Goal: Book appointment/travel/reservation

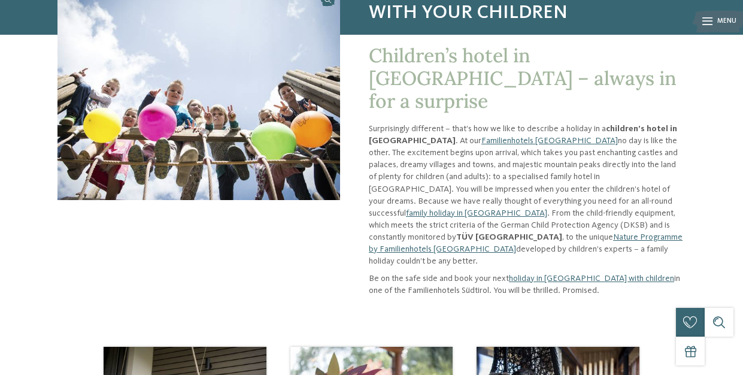
scroll to position [116, 0]
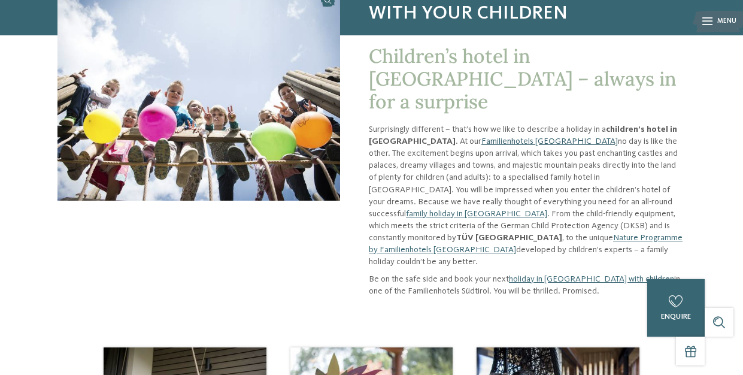
click at [482, 137] on link "Familienhotels [GEOGRAPHIC_DATA]" at bounding box center [550, 141] width 137 height 8
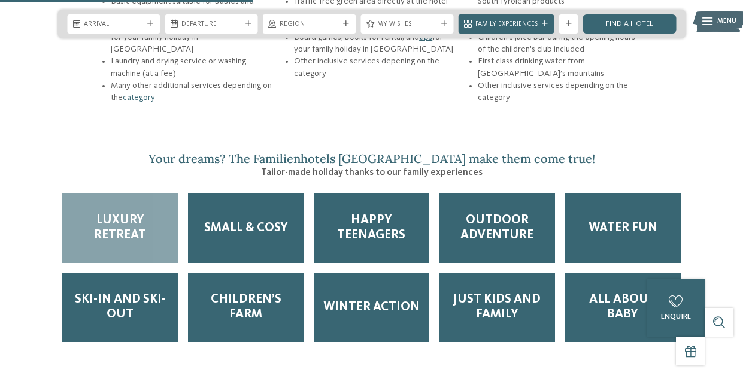
scroll to position [1471, 0]
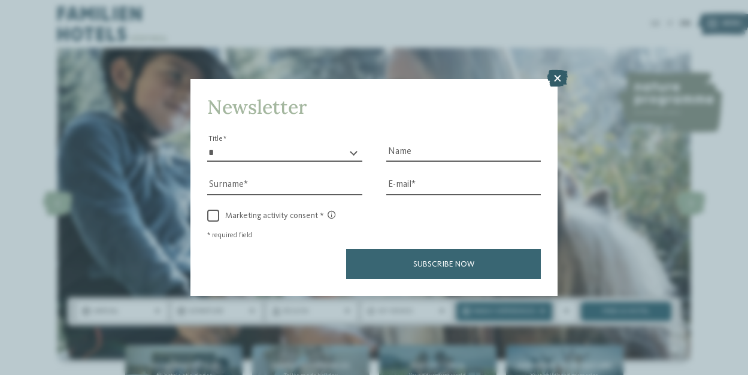
click at [555, 70] on icon at bounding box center [557, 78] width 20 height 17
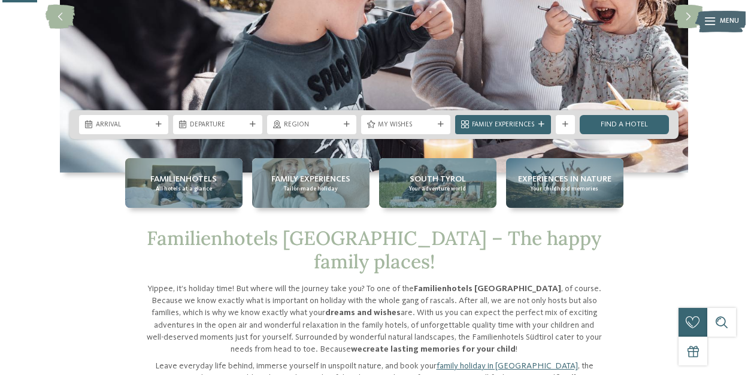
scroll to position [188, 0]
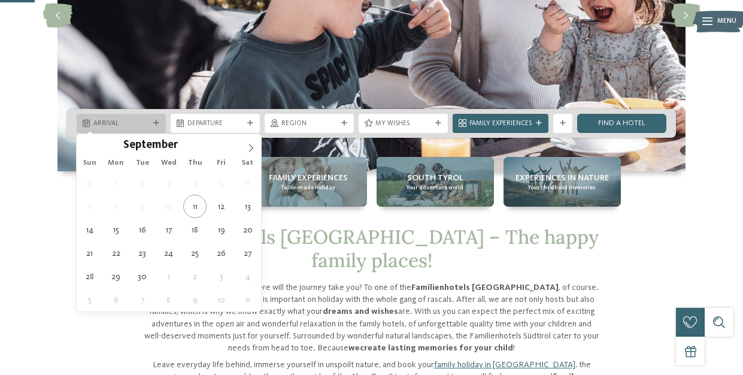
click at [155, 119] on div "Arrival" at bounding box center [121, 123] width 89 height 19
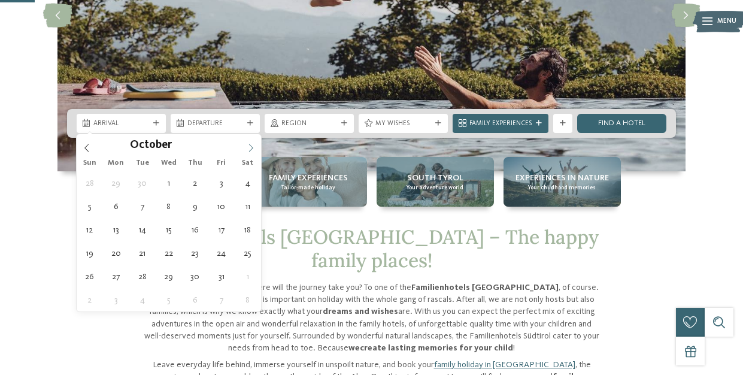
click at [253, 148] on icon at bounding box center [251, 148] width 8 height 8
type div "25.10.2025"
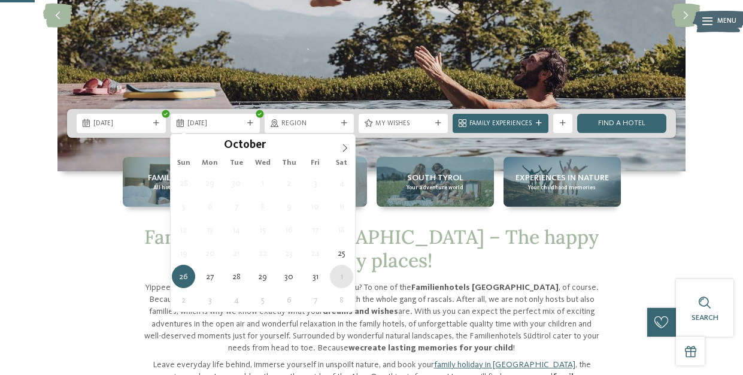
type div "01.11.2025"
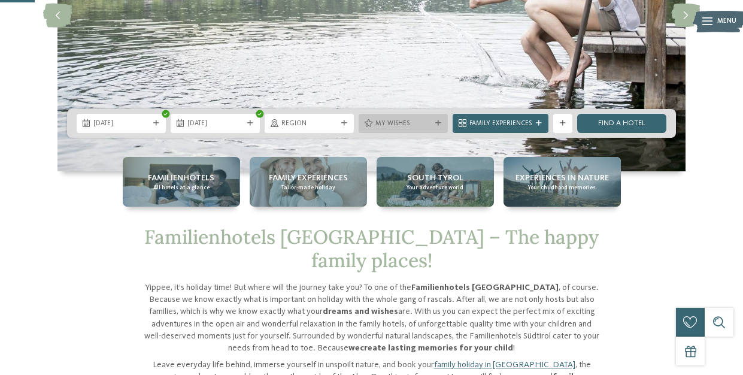
click at [410, 120] on span "My wishes" at bounding box center [404, 124] width 56 height 10
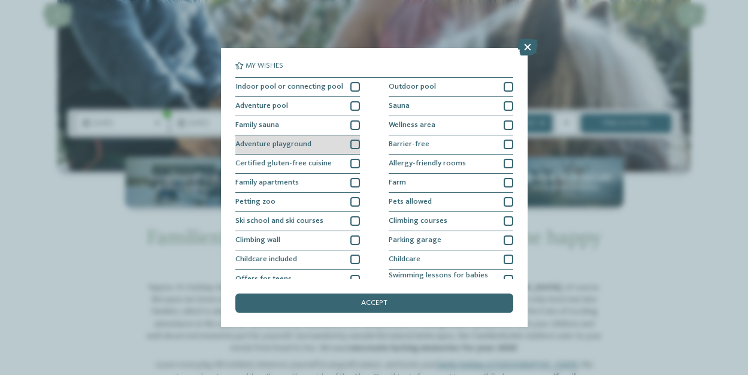
scroll to position [0, 0]
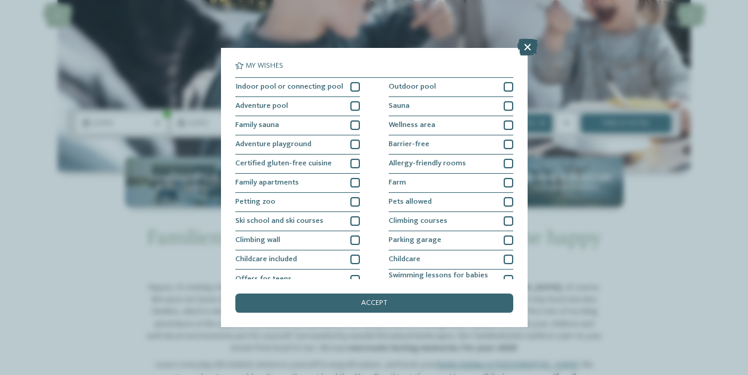
click at [530, 47] on icon at bounding box center [528, 47] width 20 height 17
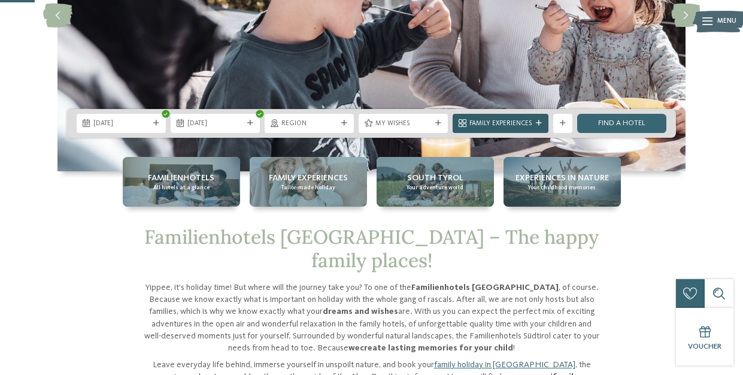
click at [513, 122] on span "Family Experiences" at bounding box center [501, 124] width 62 height 10
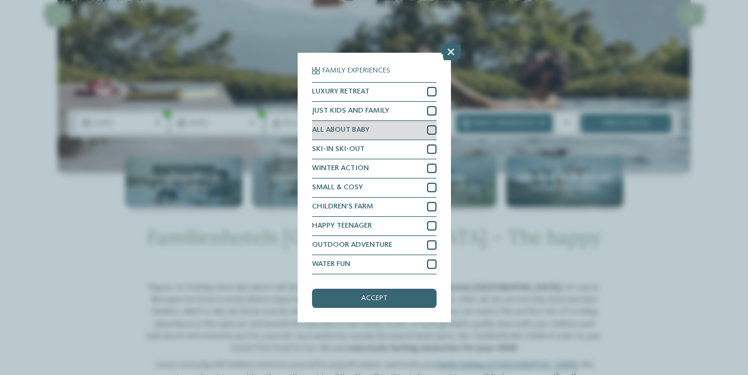
scroll to position [86, 0]
click at [449, 48] on icon at bounding box center [451, 52] width 20 height 17
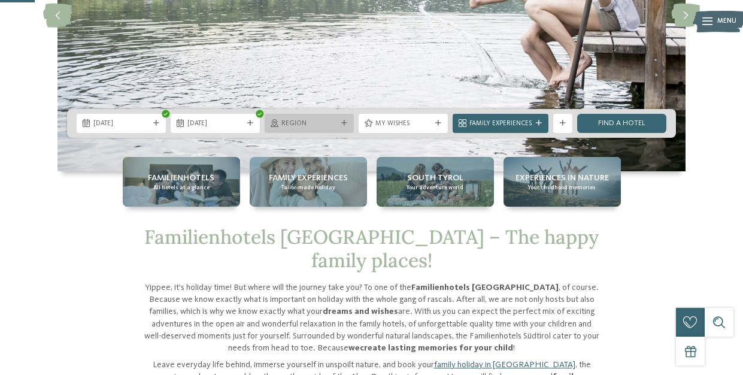
click at [341, 122] on icon at bounding box center [344, 123] width 6 height 6
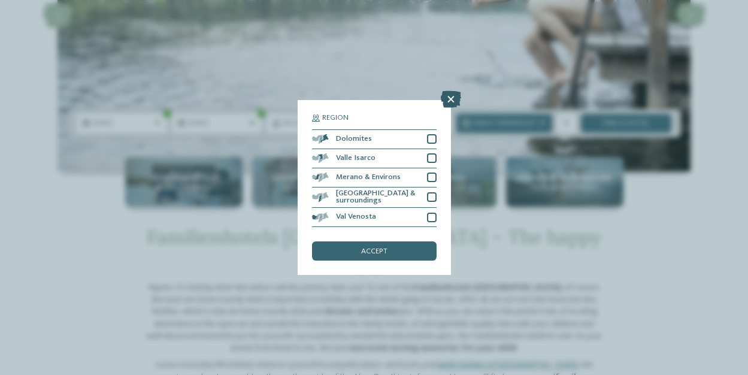
click at [452, 91] on icon at bounding box center [451, 99] width 20 height 17
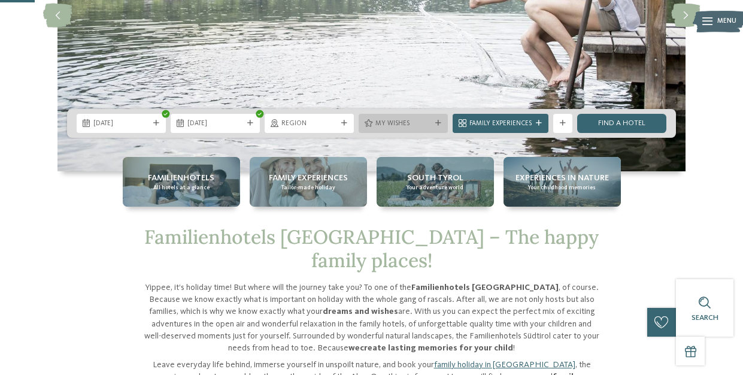
click at [423, 126] on span "My wishes" at bounding box center [404, 124] width 56 height 10
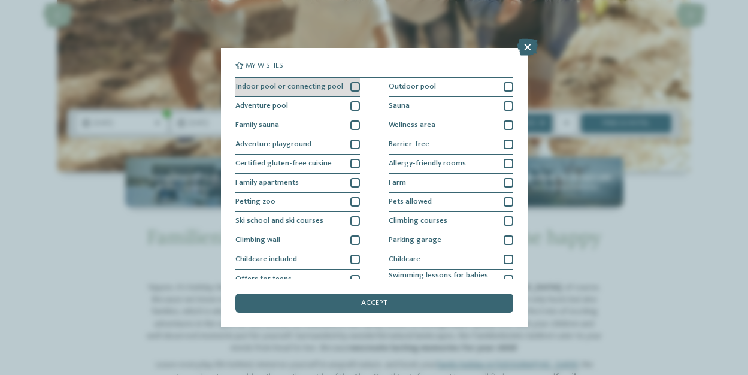
click at [352, 86] on div at bounding box center [355, 87] width 10 height 10
click at [353, 104] on div at bounding box center [355, 106] width 10 height 10
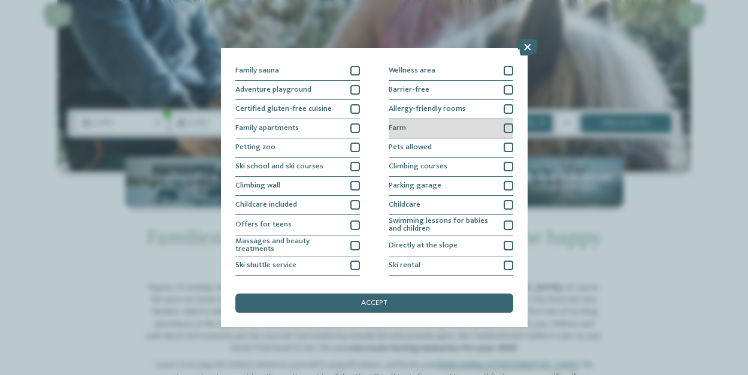
scroll to position [57, 0]
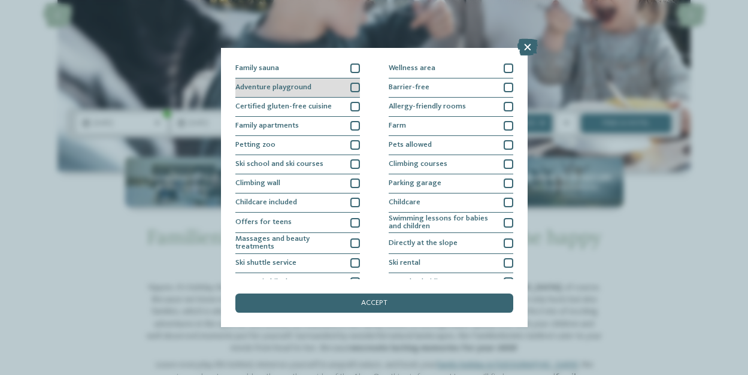
click at [353, 88] on div at bounding box center [355, 88] width 10 height 10
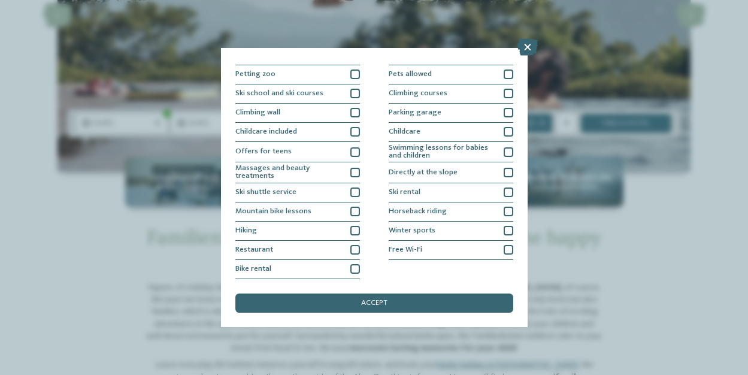
scroll to position [221, 0]
click at [367, 300] on span "accept" at bounding box center [374, 304] width 26 height 8
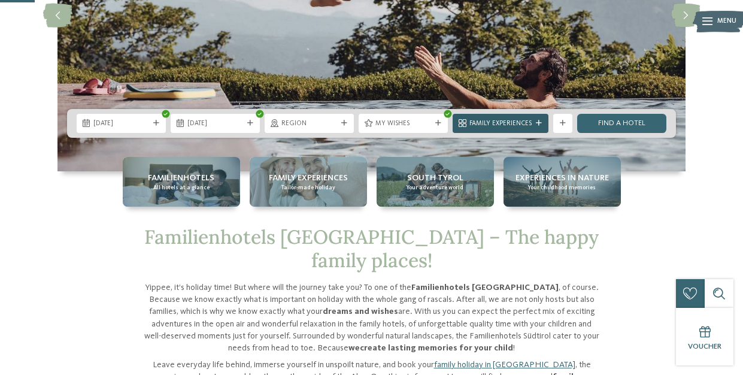
click at [504, 120] on span "Family Experiences" at bounding box center [501, 124] width 62 height 10
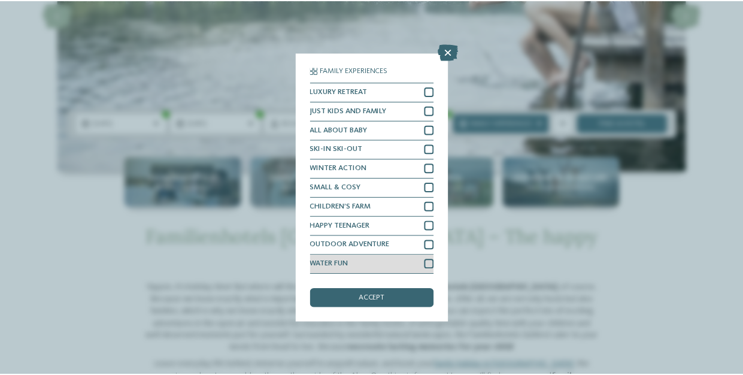
scroll to position [86, 0]
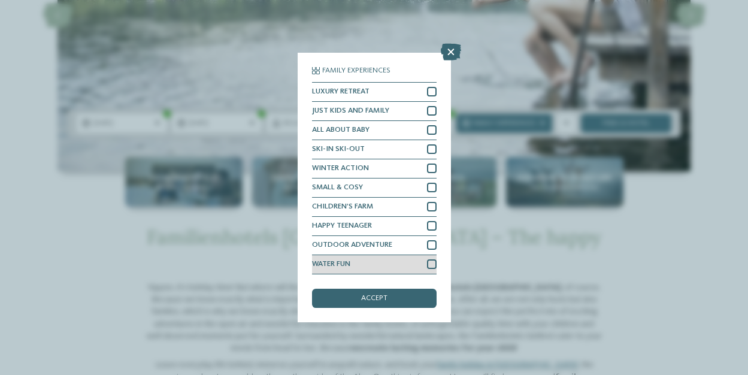
click at [429, 259] on div at bounding box center [432, 264] width 10 height 10
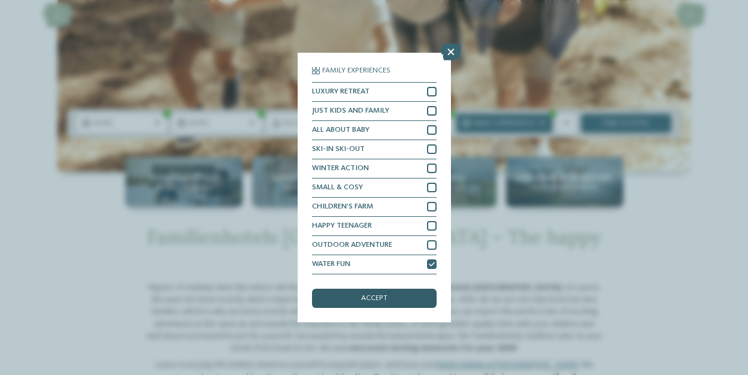
click at [388, 289] on div "accept" at bounding box center [374, 298] width 125 height 19
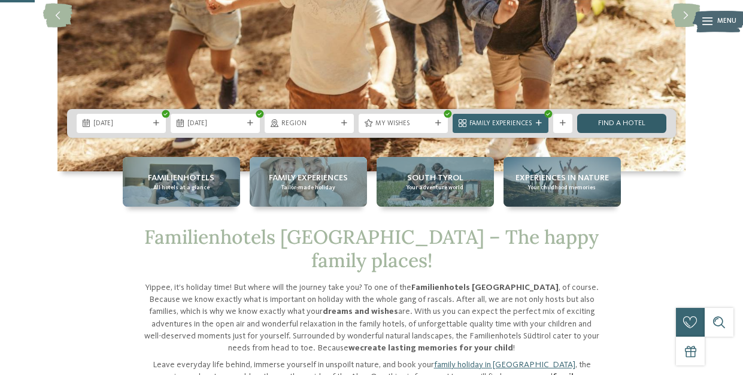
click at [622, 125] on link "Find a hotel" at bounding box center [621, 123] width 89 height 19
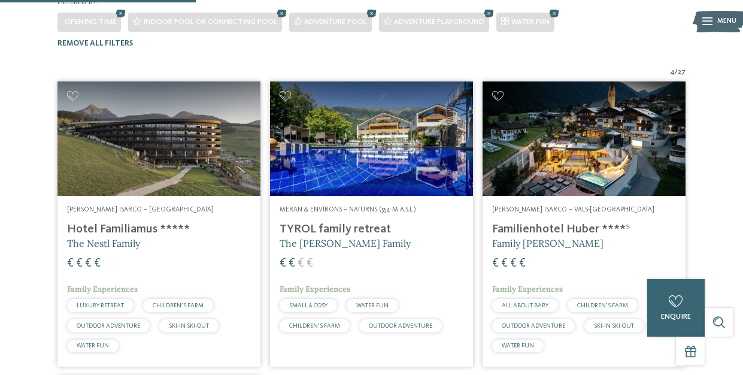
scroll to position [284, 0]
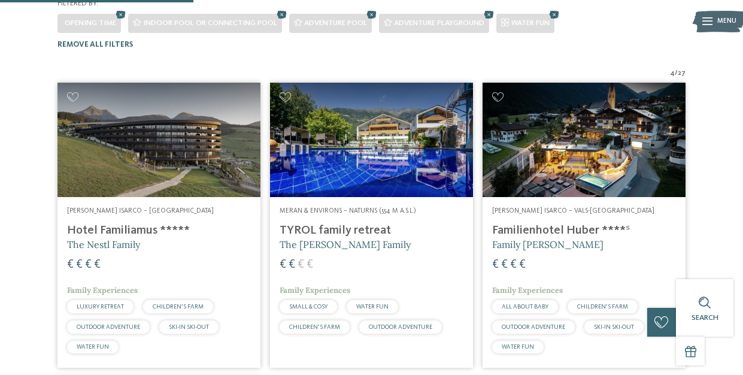
click at [533, 223] on h4 "Familienhotel Huber ****ˢ" at bounding box center [584, 230] width 184 height 14
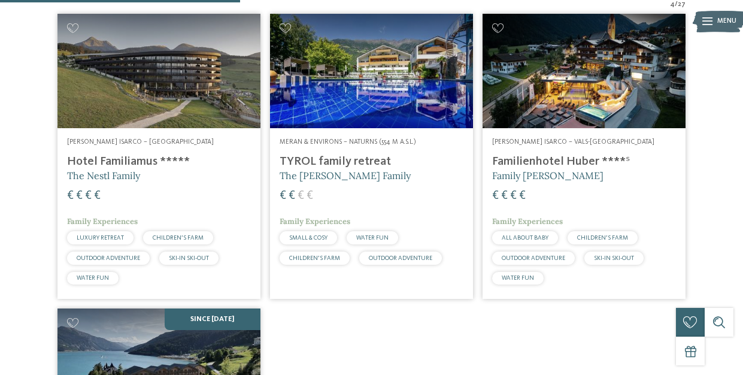
scroll to position [352, 0]
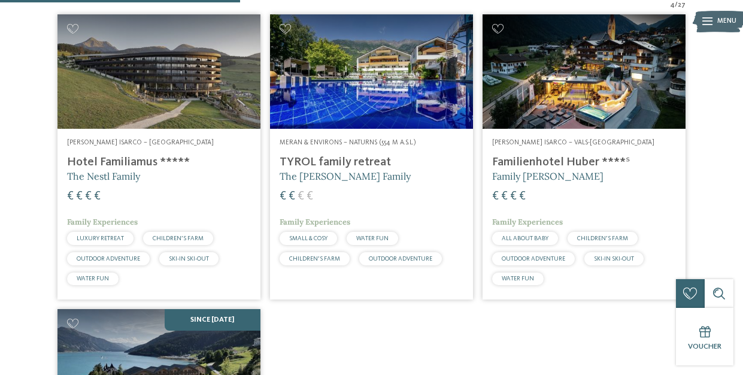
click at [331, 155] on h4 "TYROL family retreat" at bounding box center [372, 162] width 184 height 14
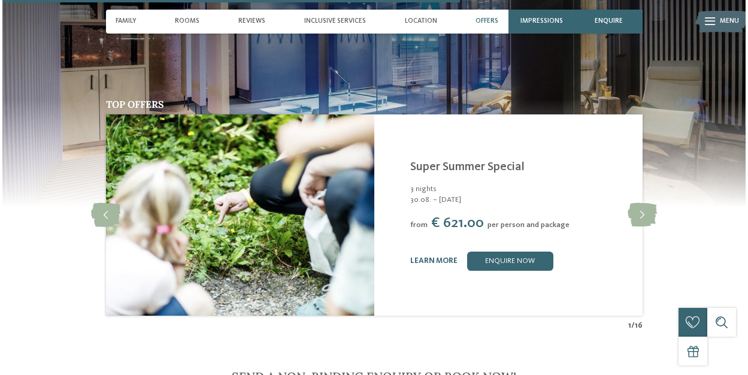
scroll to position [2132, 0]
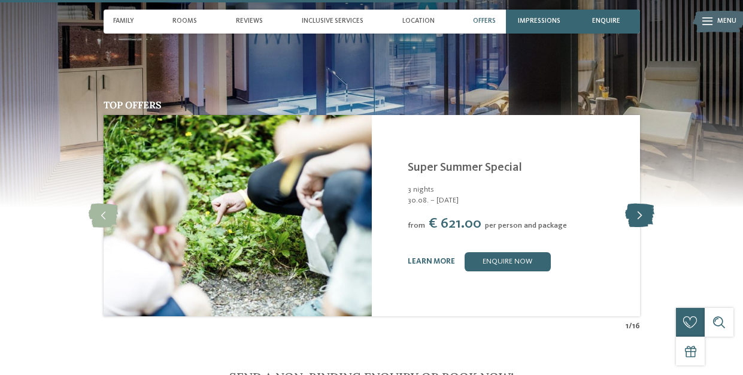
click at [639, 204] on icon at bounding box center [639, 216] width 29 height 24
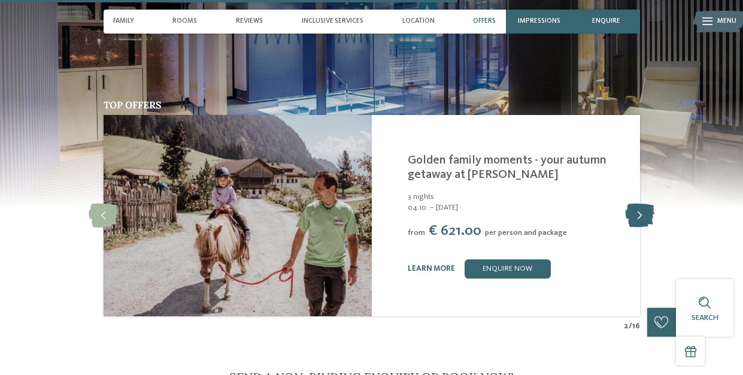
click at [638, 204] on icon at bounding box center [639, 216] width 29 height 24
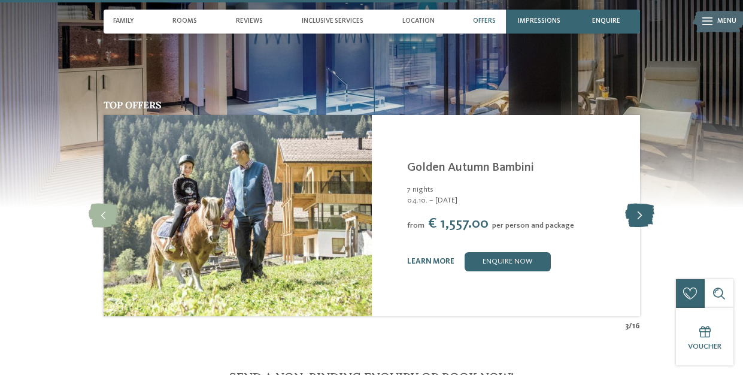
click at [638, 204] on icon at bounding box center [639, 216] width 29 height 24
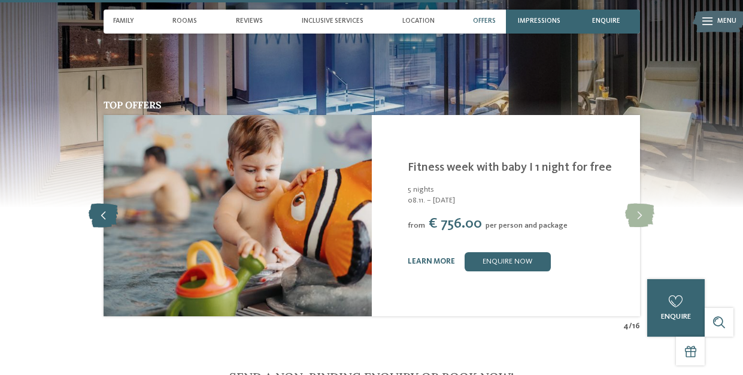
click at [102, 204] on icon at bounding box center [103, 216] width 29 height 24
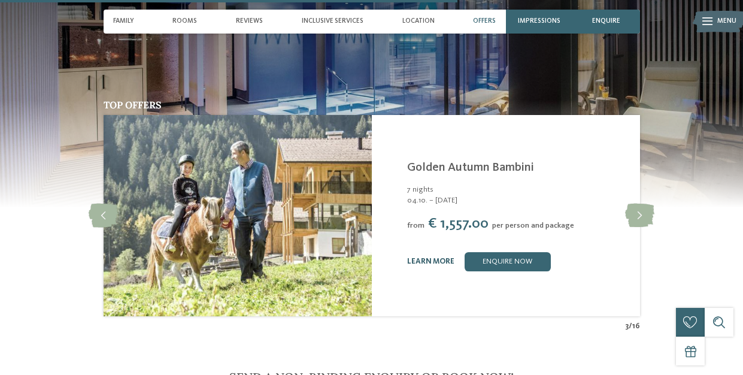
click at [429, 258] on link "learn more" at bounding box center [430, 262] width 47 height 8
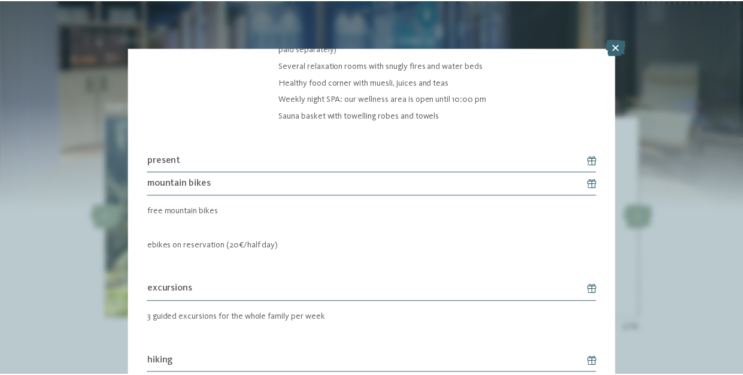
scroll to position [1365, 0]
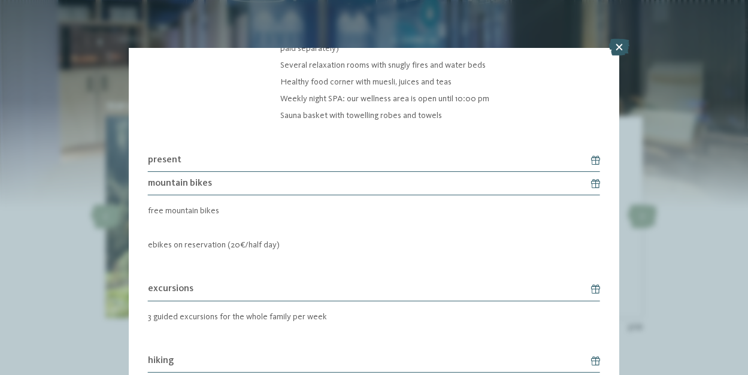
click at [623, 48] on icon at bounding box center [619, 47] width 20 height 17
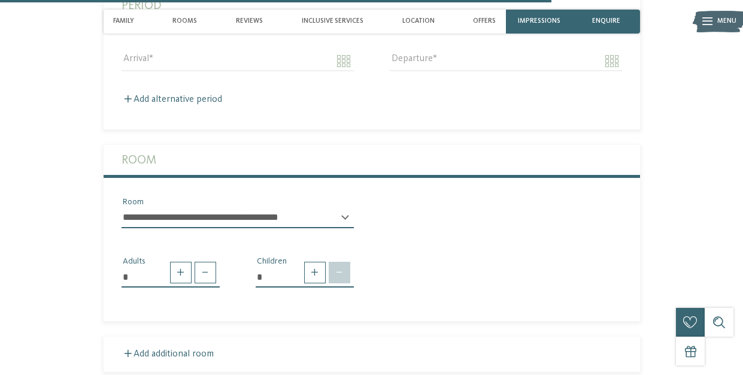
scroll to position [2586, 0]
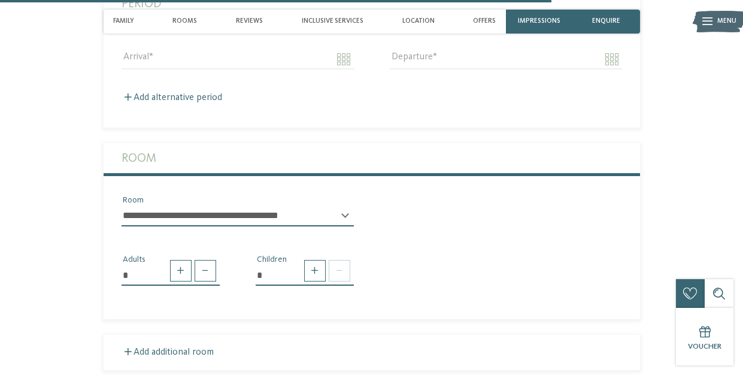
click at [345, 206] on div "**********" at bounding box center [238, 221] width 232 height 30
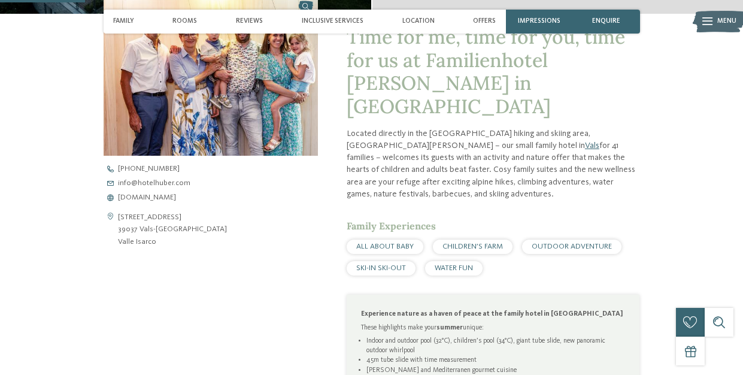
scroll to position [304, 0]
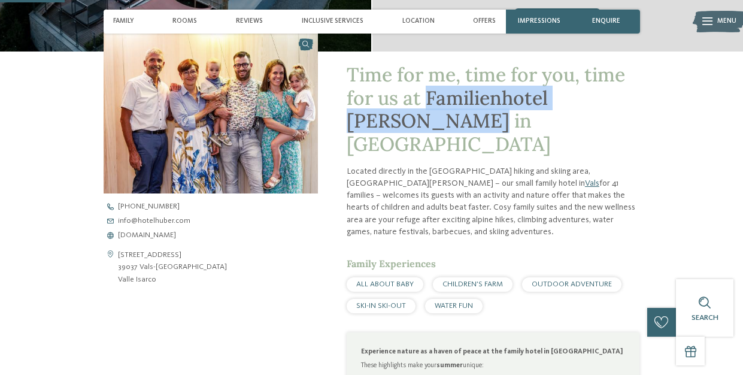
drag, startPoint x: 428, startPoint y: 96, endPoint x: 449, endPoint y: 116, distance: 28.8
click at [449, 116] on h1 "Time for me, time for you, time for us at Familienhotel Huber in Vals" at bounding box center [494, 109] width 294 height 92
copy span "Familienhotel Huber in Vals"
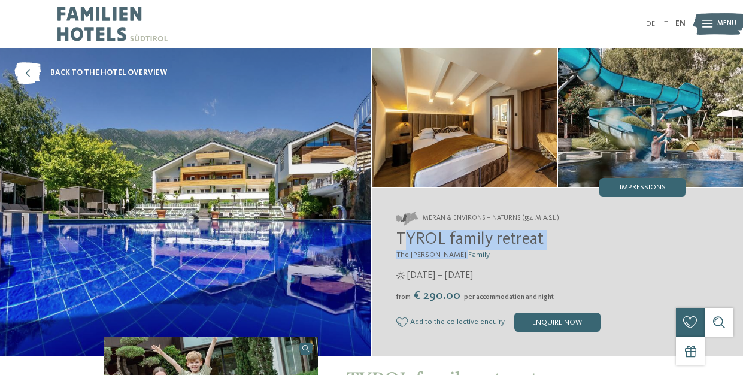
drag, startPoint x: 462, startPoint y: 252, endPoint x: 380, endPoint y: 237, distance: 83.5
click at [380, 237] on div "Meran & Environs – Naturns (554 m a.s.l.) TYROL family retreat The Brunner Fami…" at bounding box center [558, 272] width 371 height 168
copy div "TYROL family retreat The Brunner Family"
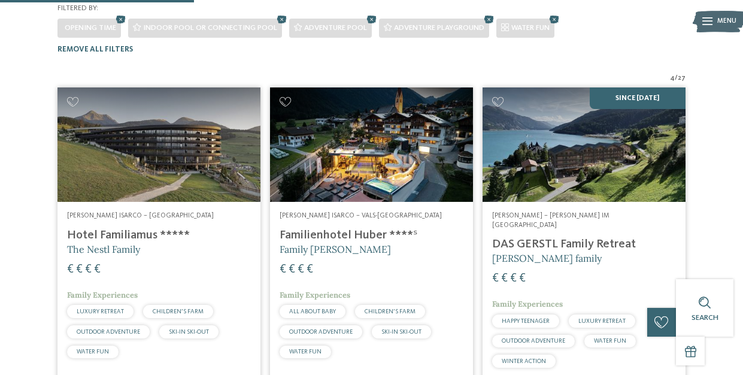
scroll to position [280, 0]
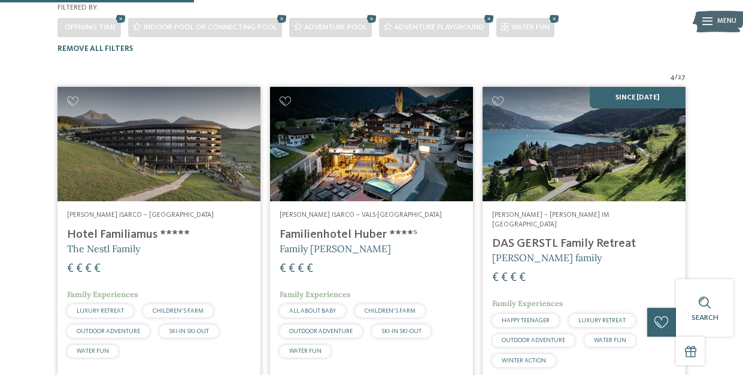
click at [119, 228] on h4 "Hotel Familiamus *****" at bounding box center [159, 235] width 184 height 14
